Goal: Information Seeking & Learning: Learn about a topic

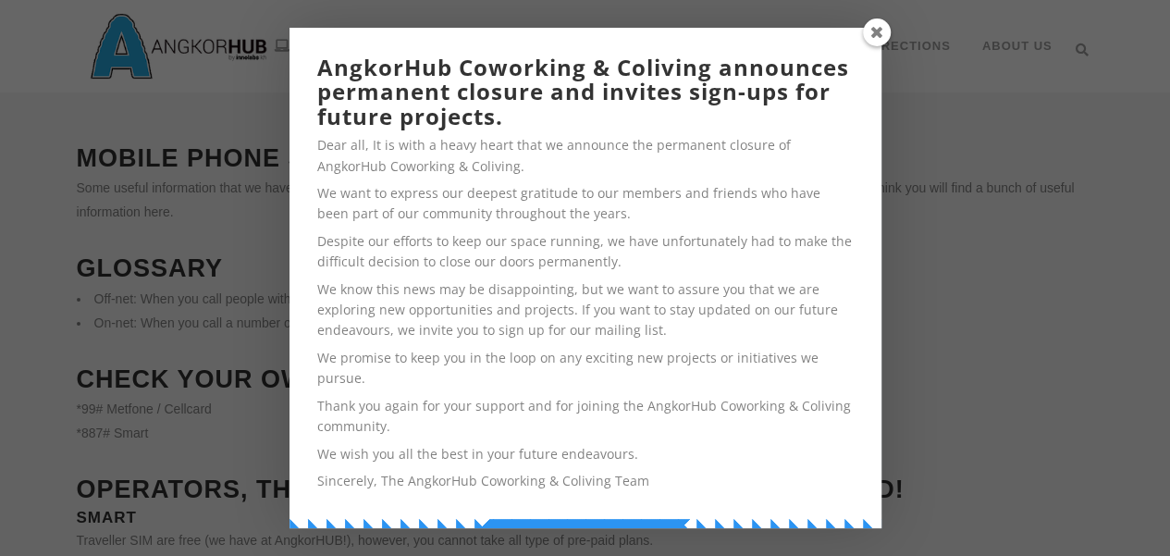
click at [819, 249] on p "Despite our efforts to keep our space running, we have unfortunately had to mak…" at bounding box center [585, 252] width 536 height 42
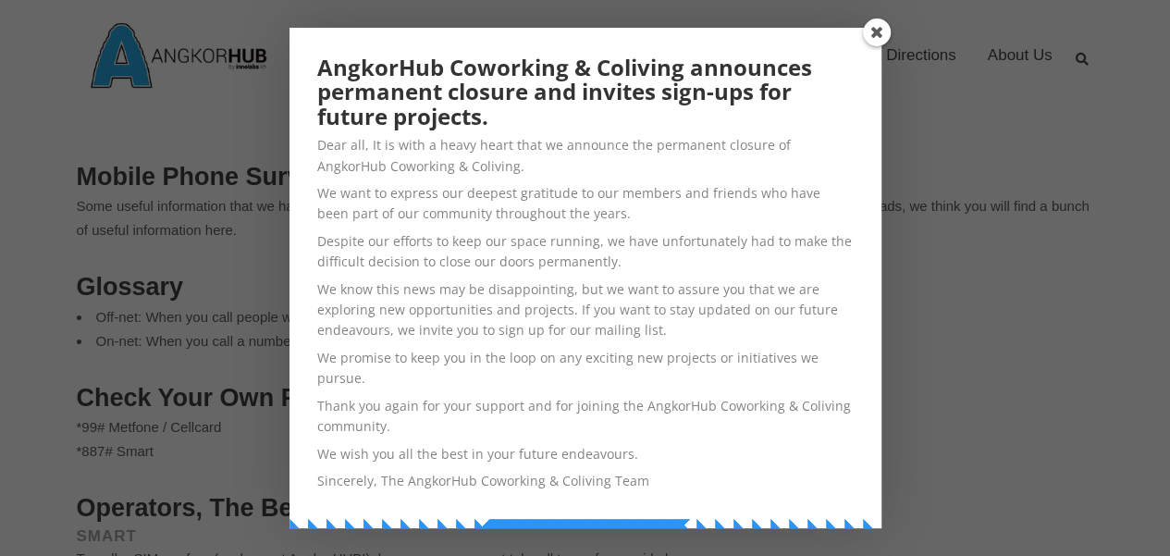
click at [819, 249] on p "Despite our efforts to keep our space running, we have unfortunately had to mak…" at bounding box center [585, 252] width 536 height 42
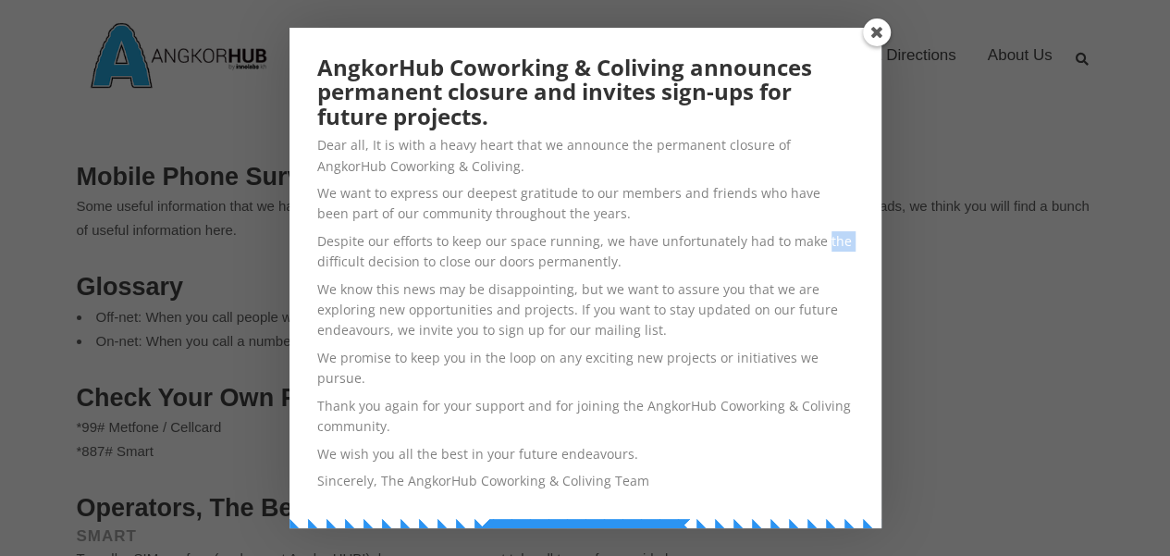
click at [819, 249] on p "Despite our efforts to keep our space running, we have unfortunately had to mak…" at bounding box center [585, 252] width 536 height 42
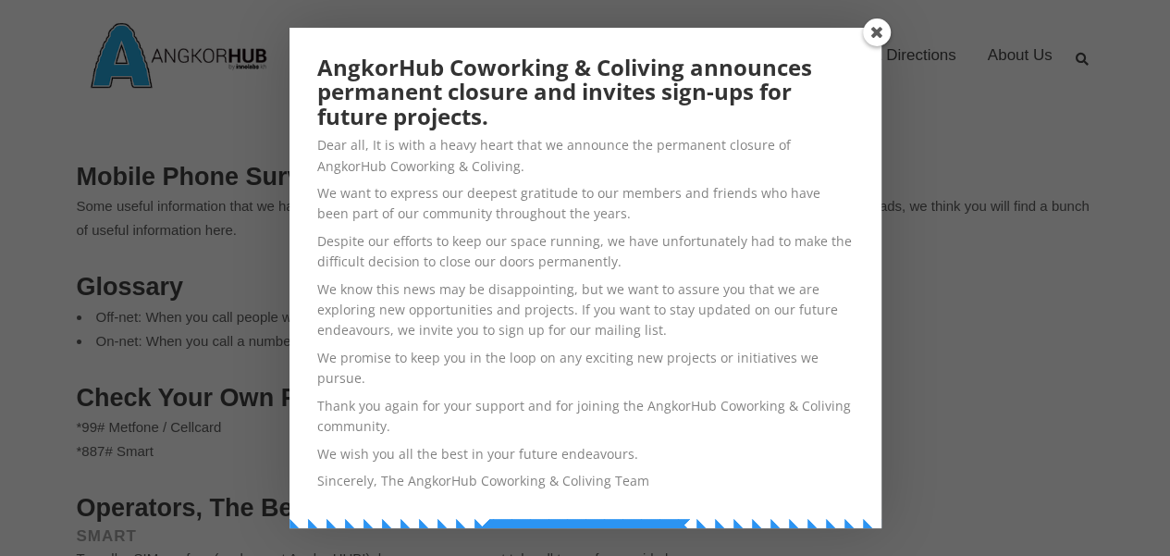
click at [819, 249] on p "Despite our efforts to keep our space running, we have unfortunately had to mak…" at bounding box center [585, 252] width 536 height 42
drag, startPoint x: 0, startPoint y: 0, endPoint x: 819, endPoint y: 249, distance: 856.4
click at [819, 249] on p "Despite our efforts to keep our space running, we have unfortunately had to mak…" at bounding box center [585, 252] width 536 height 42
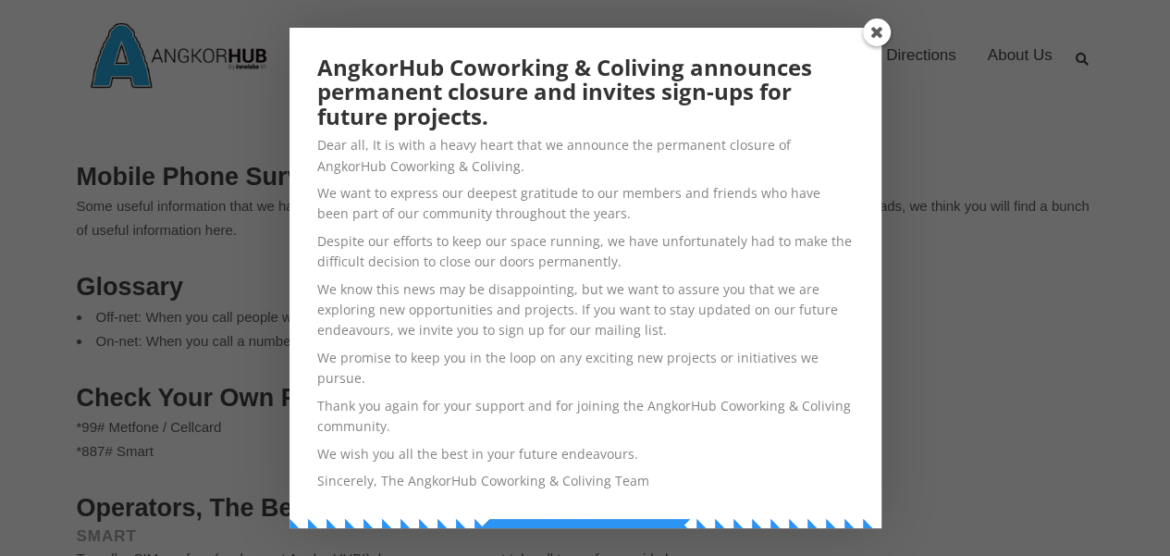
click at [819, 249] on p "Despite our efforts to keep our space running, we have unfortunately had to mak…" at bounding box center [585, 252] width 536 height 42
click at [877, 35] on span at bounding box center [877, 32] width 28 height 28
